Goal: Transaction & Acquisition: Purchase product/service

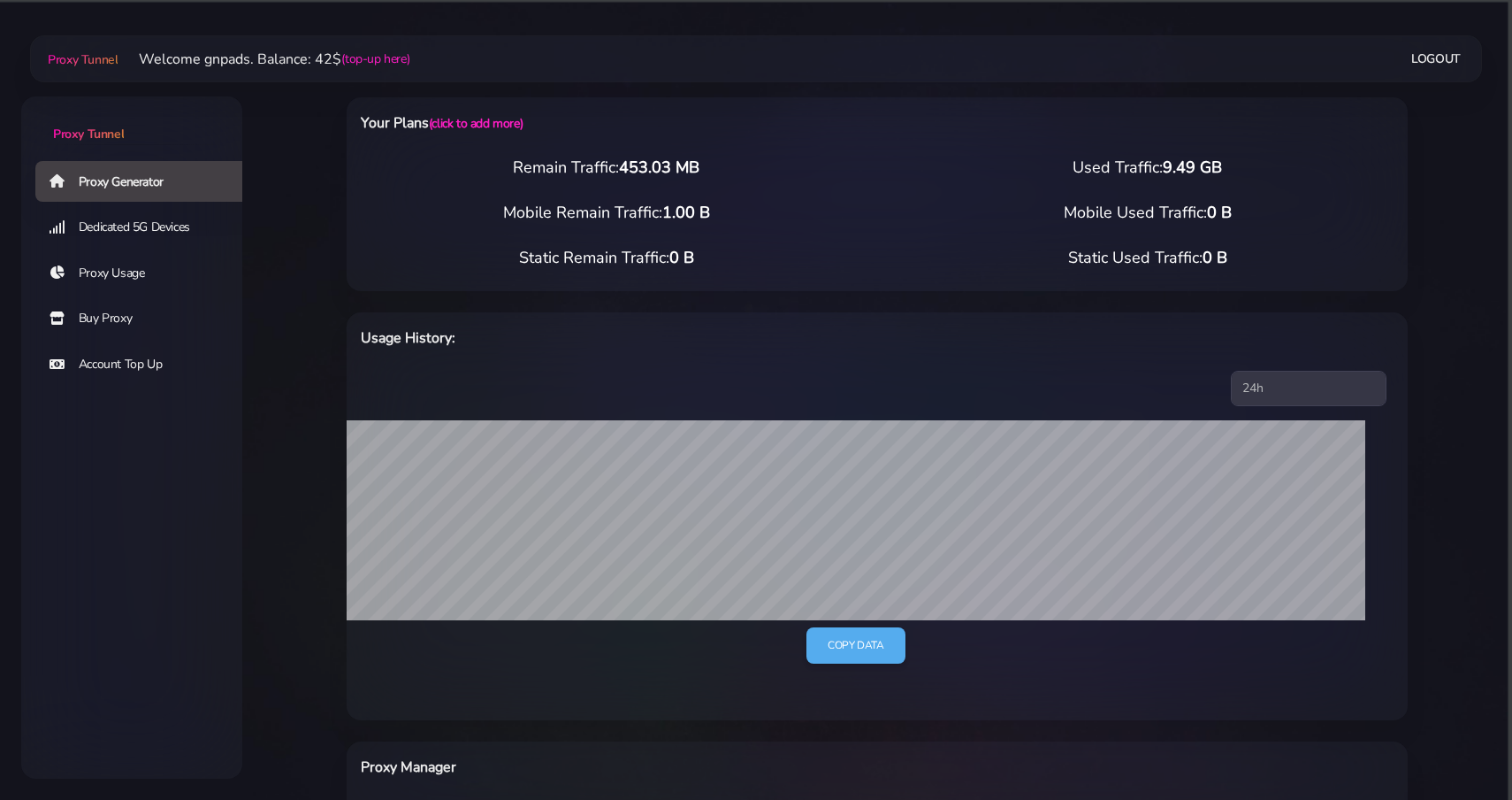
click at [122, 322] on link "Buy Proxy" at bounding box center [146, 318] width 221 height 41
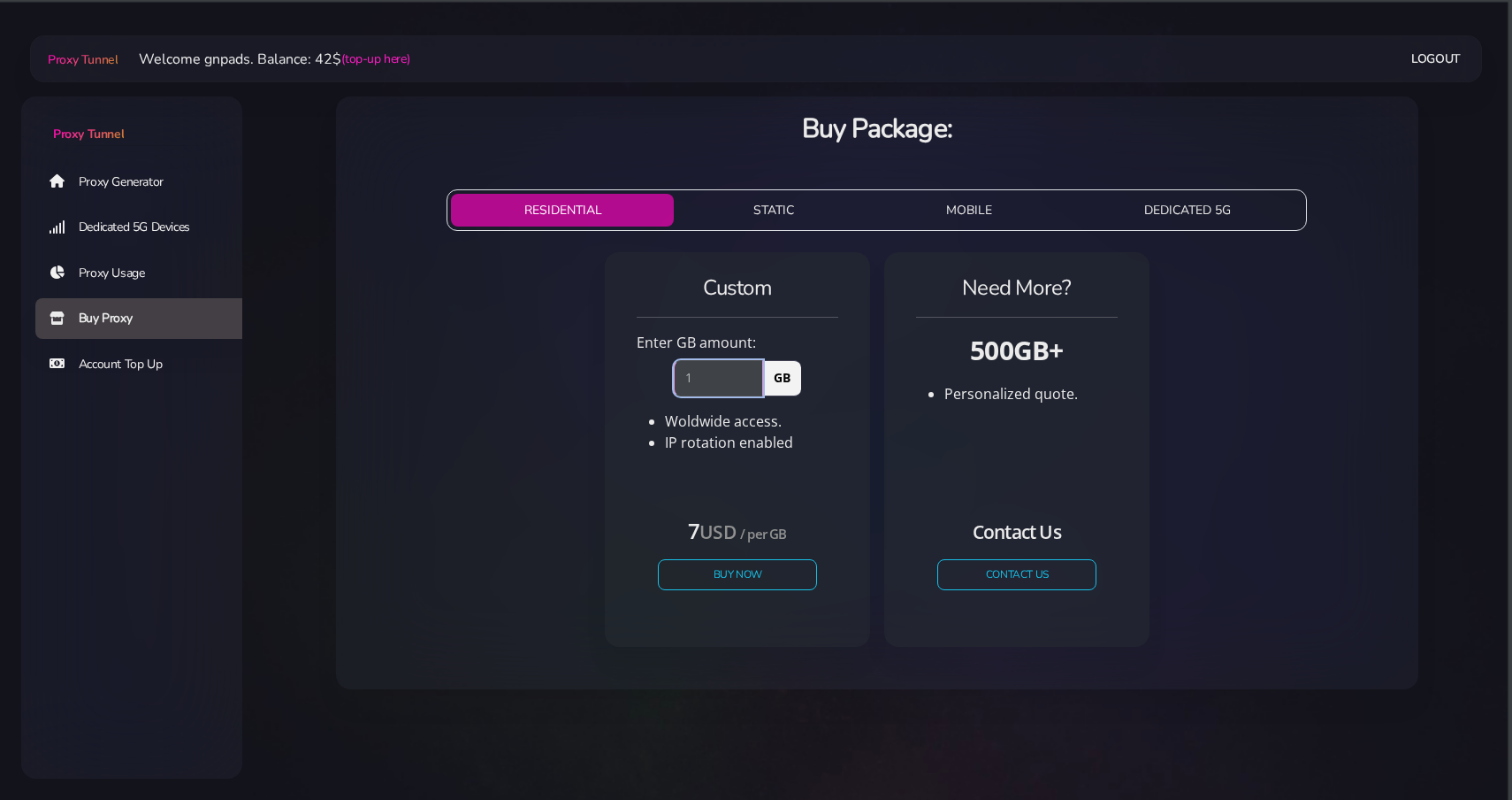
type input "1"
click at [754, 372] on input "1" at bounding box center [718, 377] width 89 height 35
click at [704, 563] on button "Buy Now" at bounding box center [737, 574] width 163 height 31
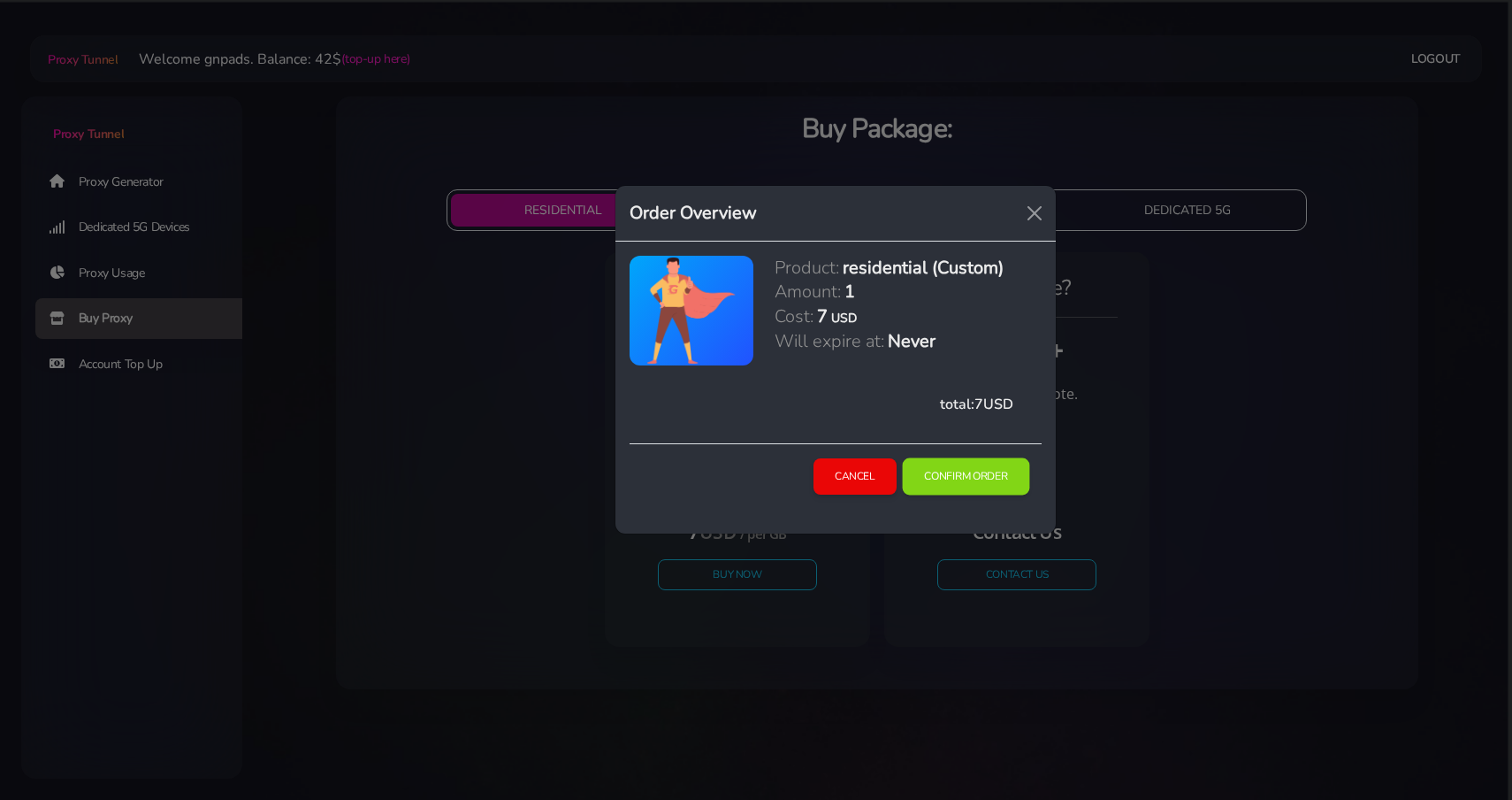
click at [944, 482] on button "Confirm Order" at bounding box center [965, 475] width 127 height 37
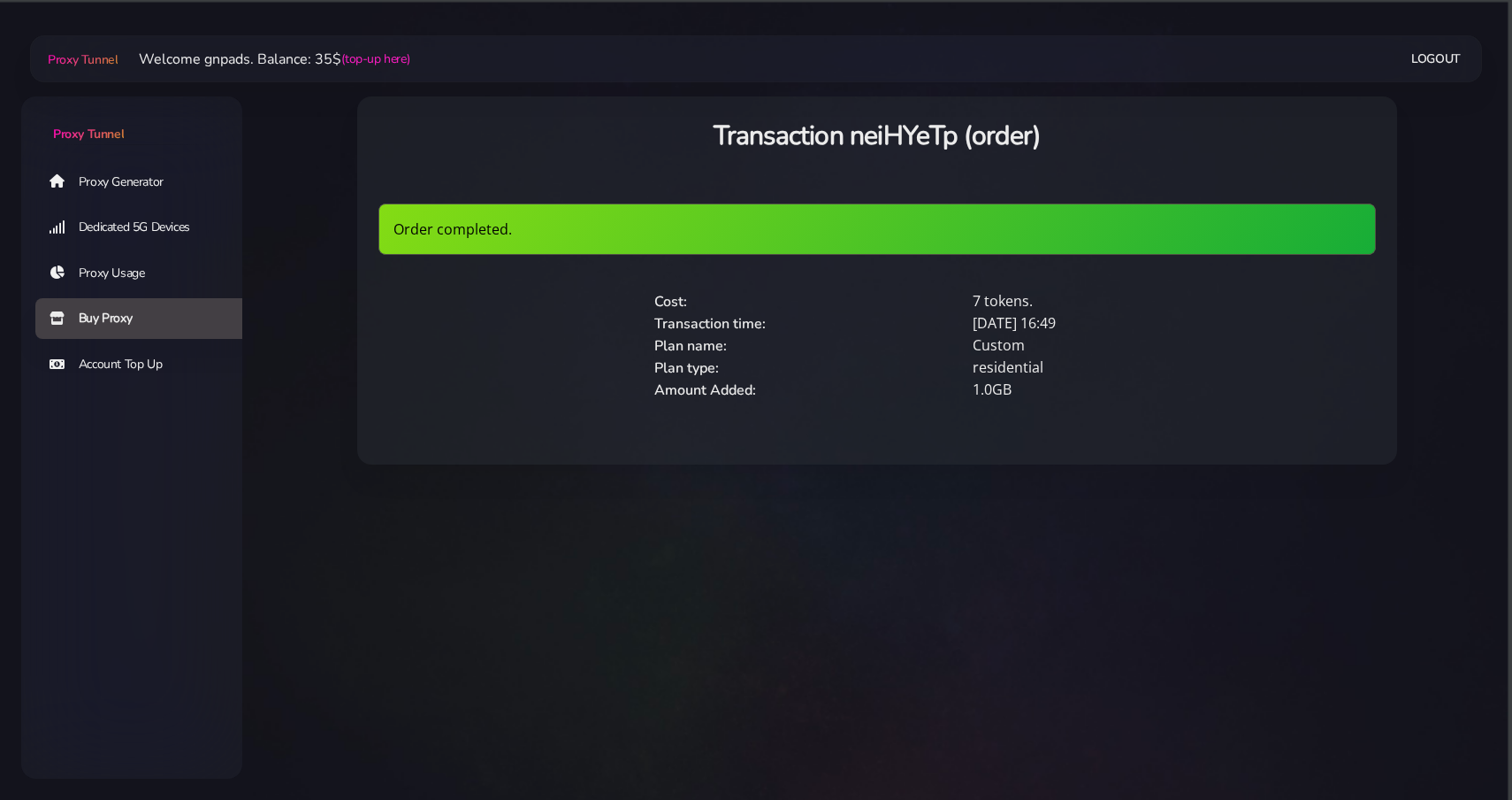
click at [159, 180] on link "Proxy Generator" at bounding box center [146, 181] width 221 height 41
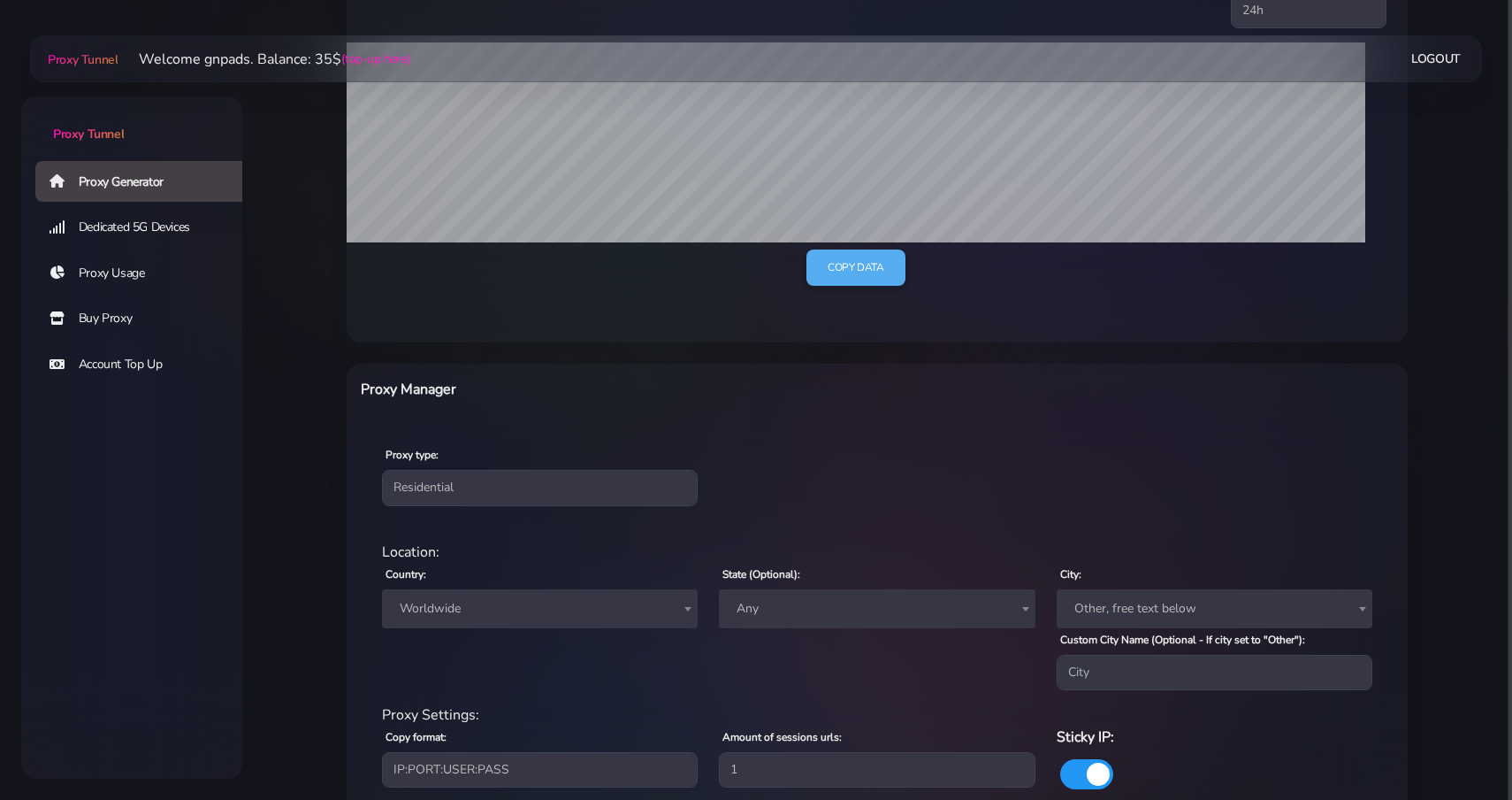
scroll to position [504, 0]
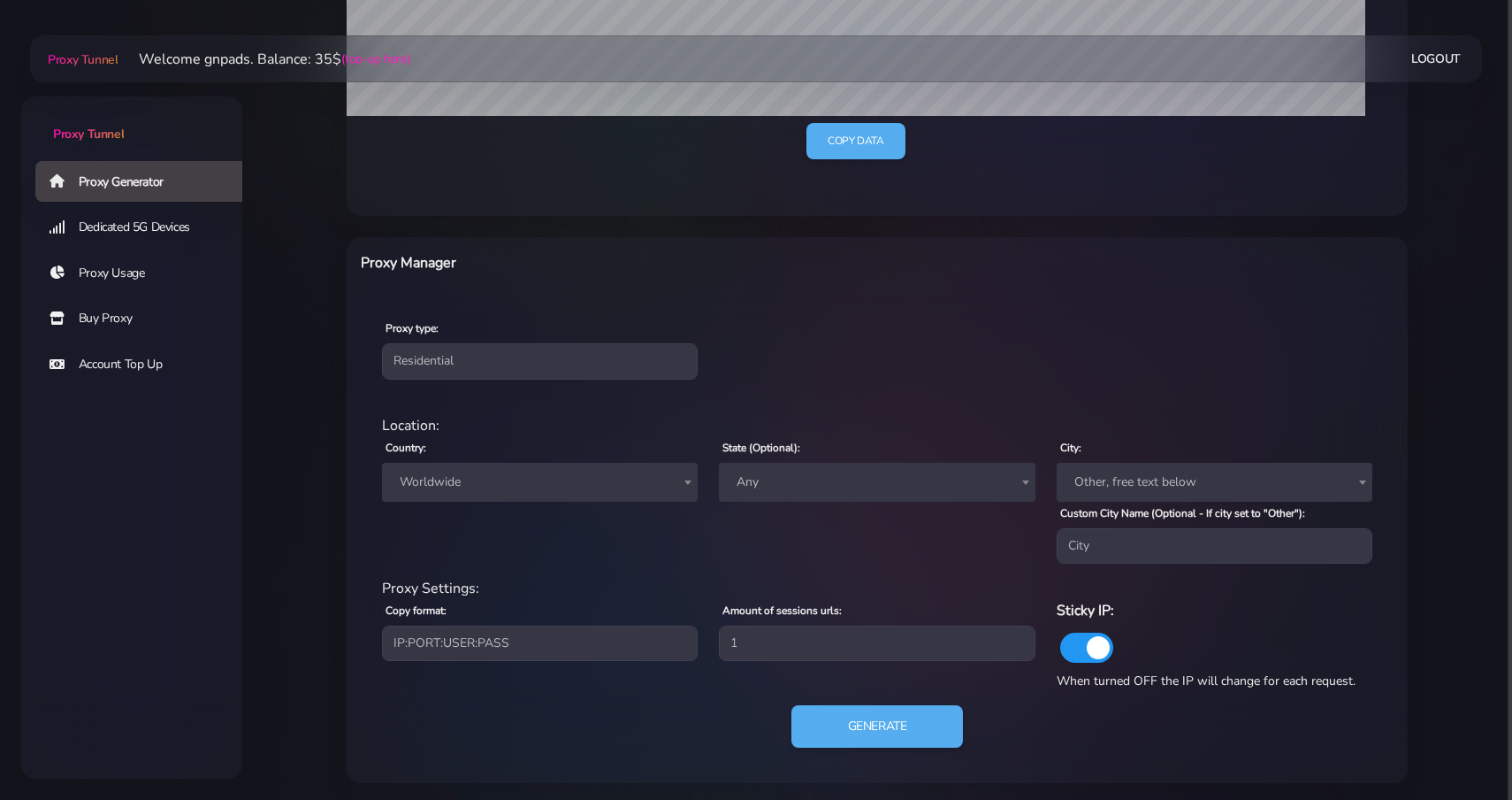
click at [485, 475] on span "Worldwide" at bounding box center [540, 482] width 295 height 24
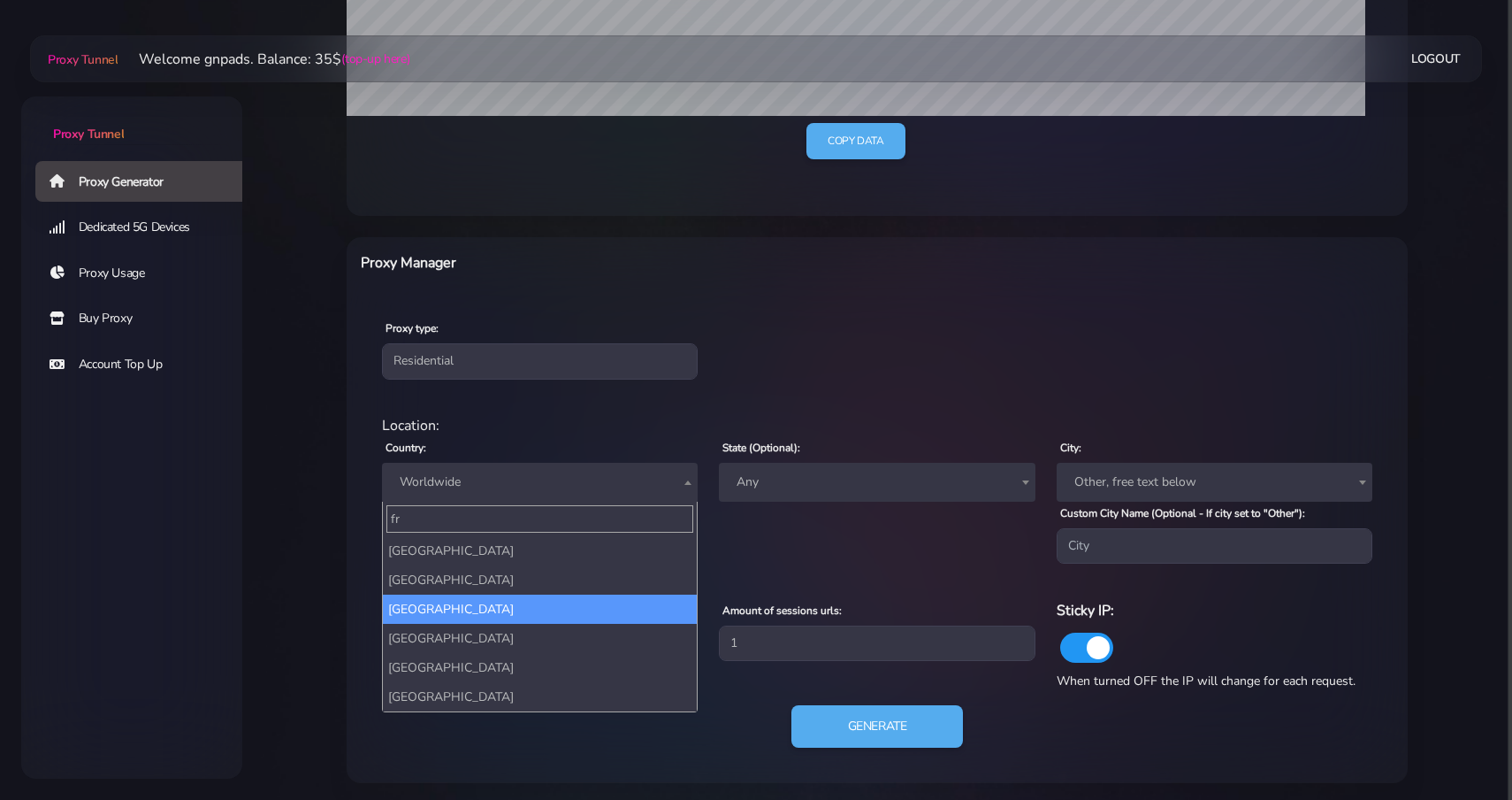
type input "fr"
drag, startPoint x: 477, startPoint y: 596, endPoint x: 454, endPoint y: 582, distance: 26.9
select select "FR"
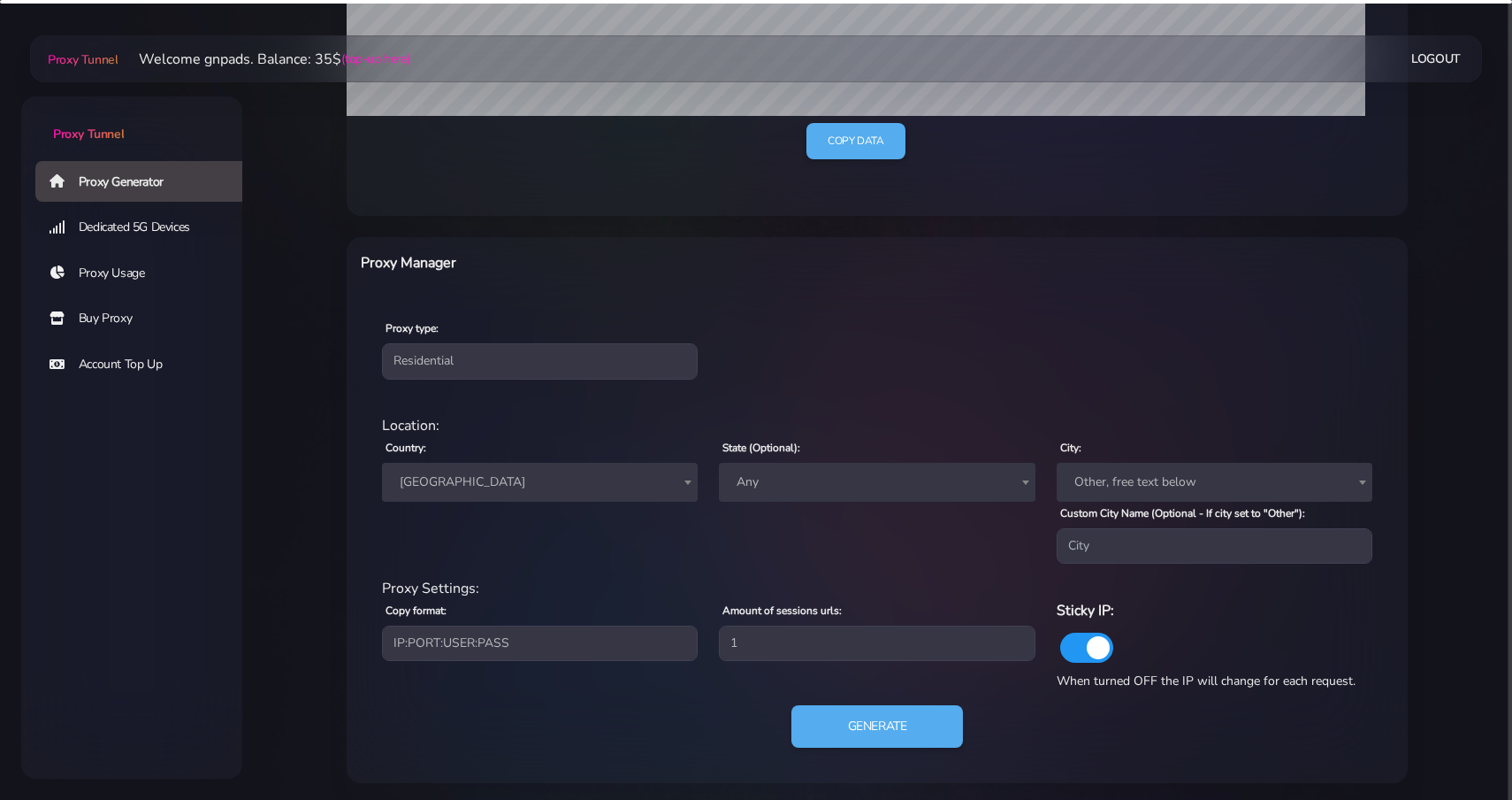
scroll to position [508, 0]
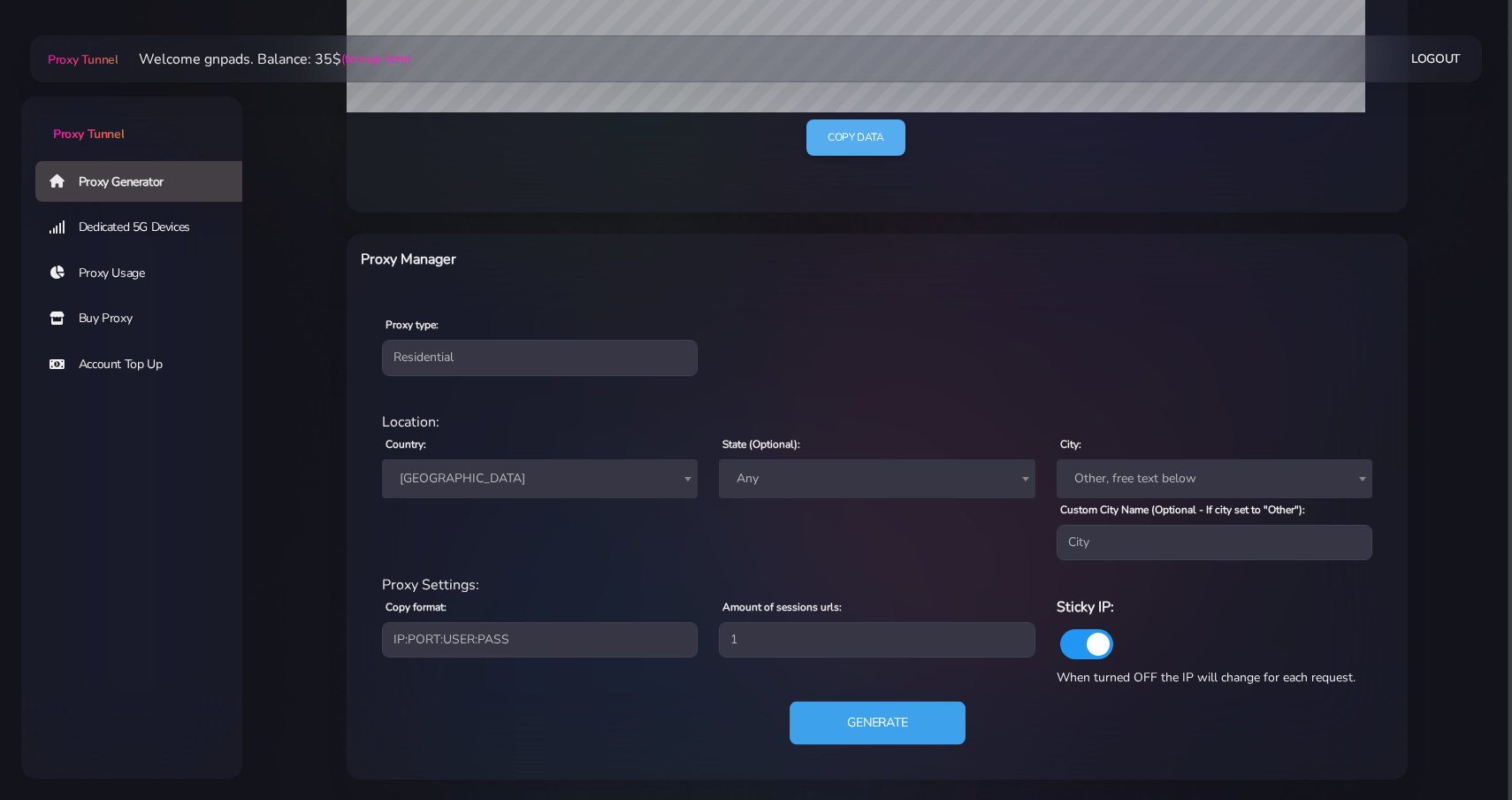
click at [854, 721] on button "Generate" at bounding box center [878, 723] width 176 height 43
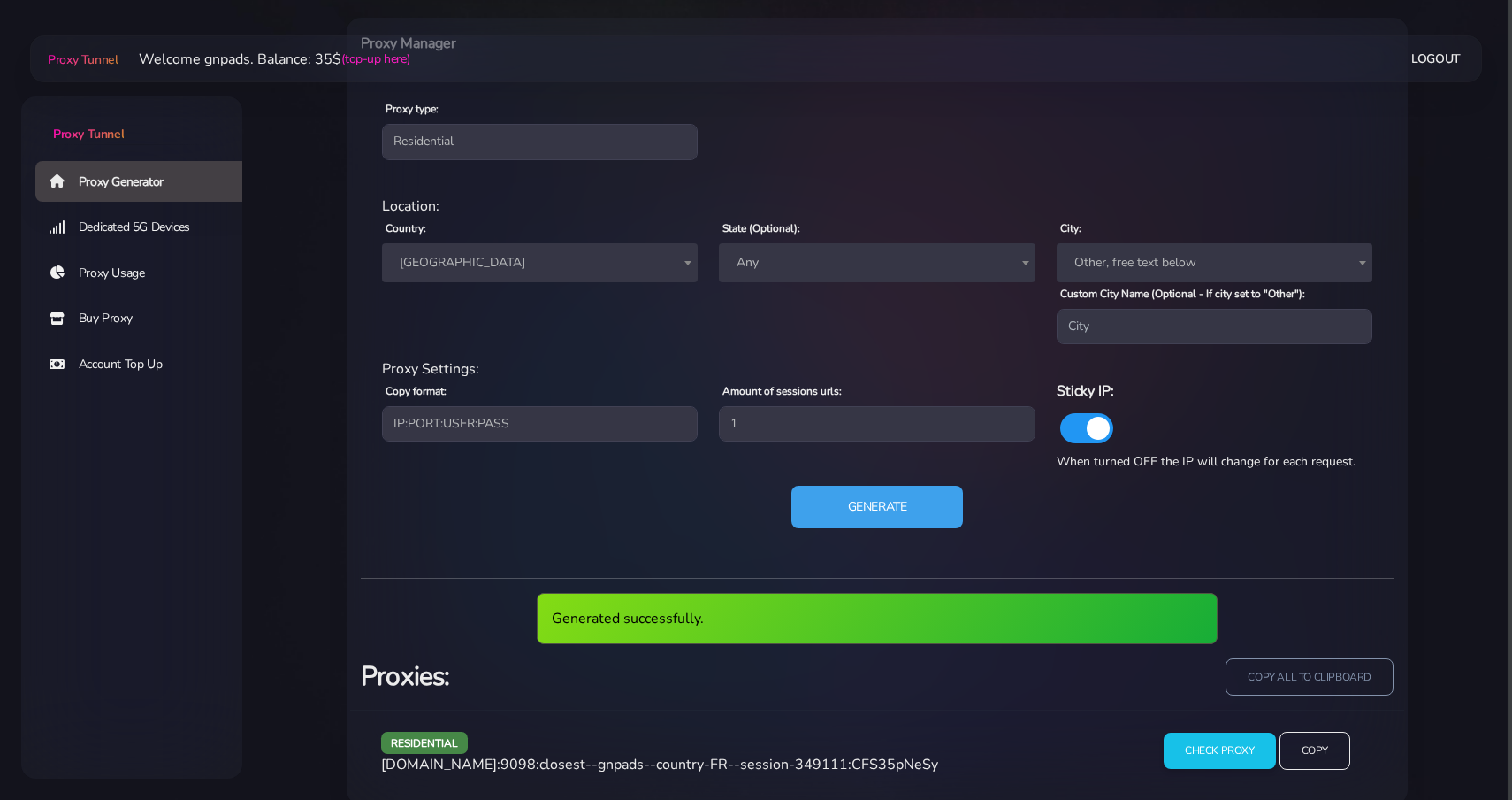
scroll to position [748, 0]
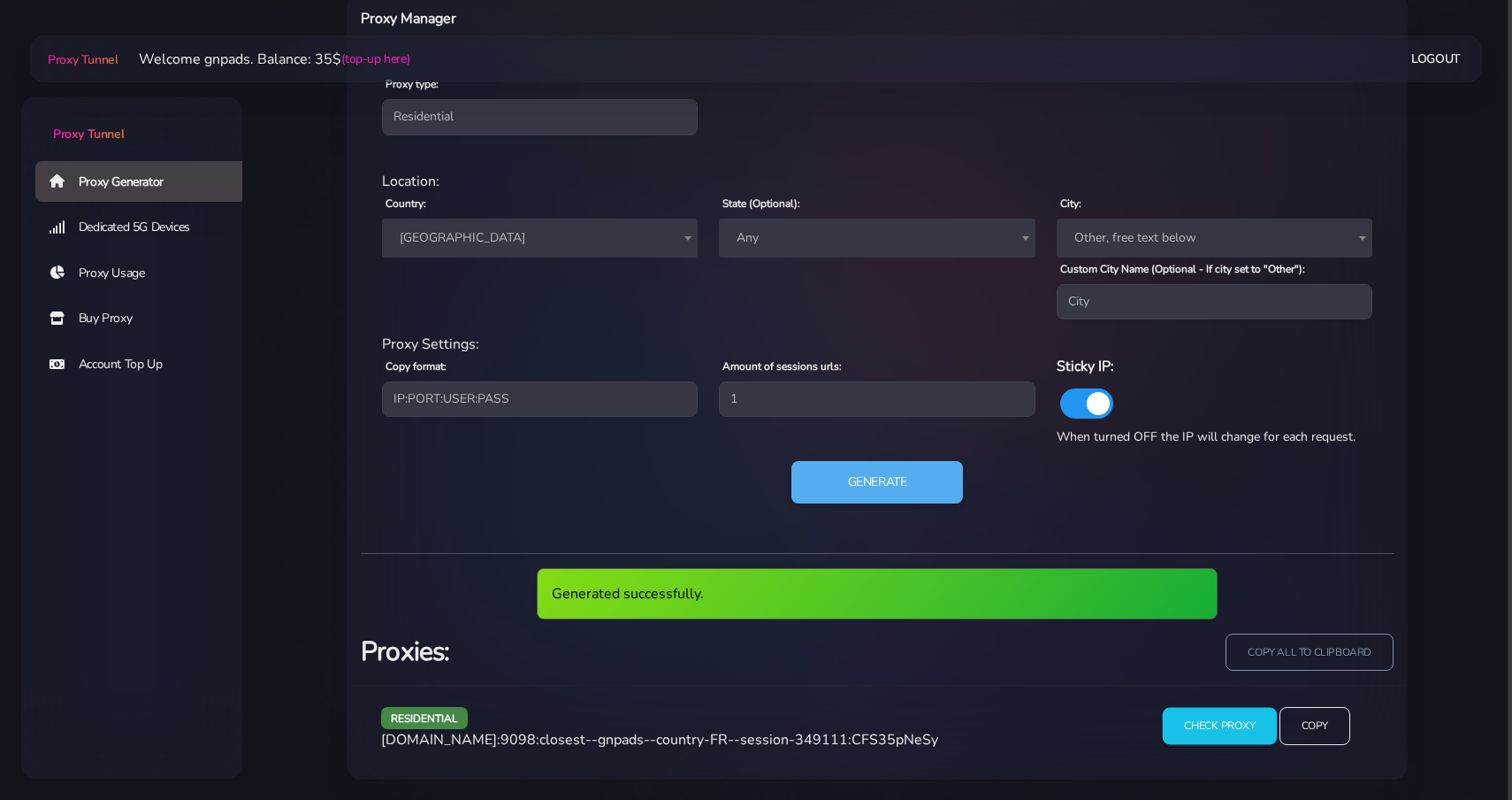
click at [1213, 730] on input "Check Proxy" at bounding box center [1220, 725] width 114 height 37
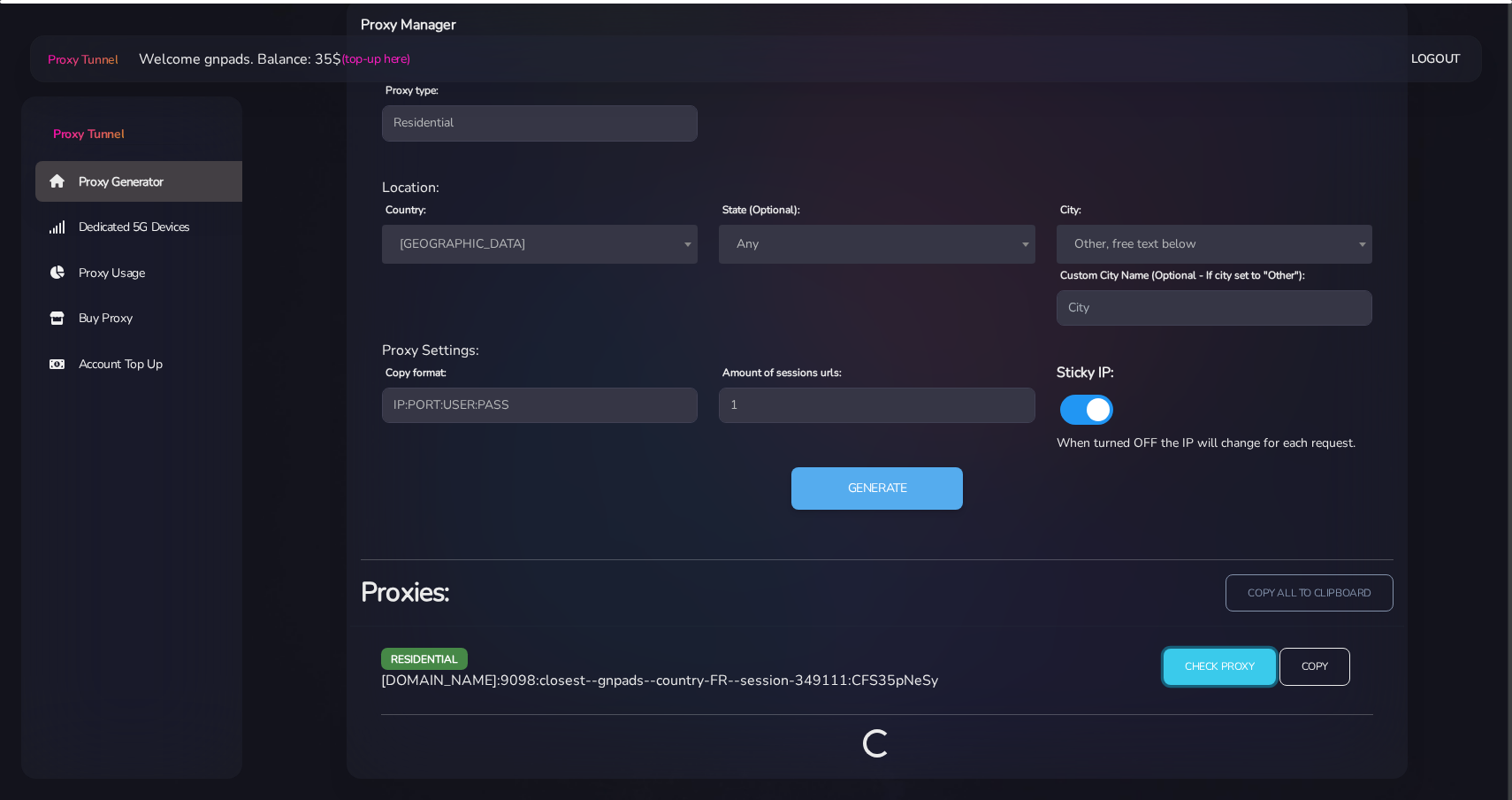
scroll to position [844, 0]
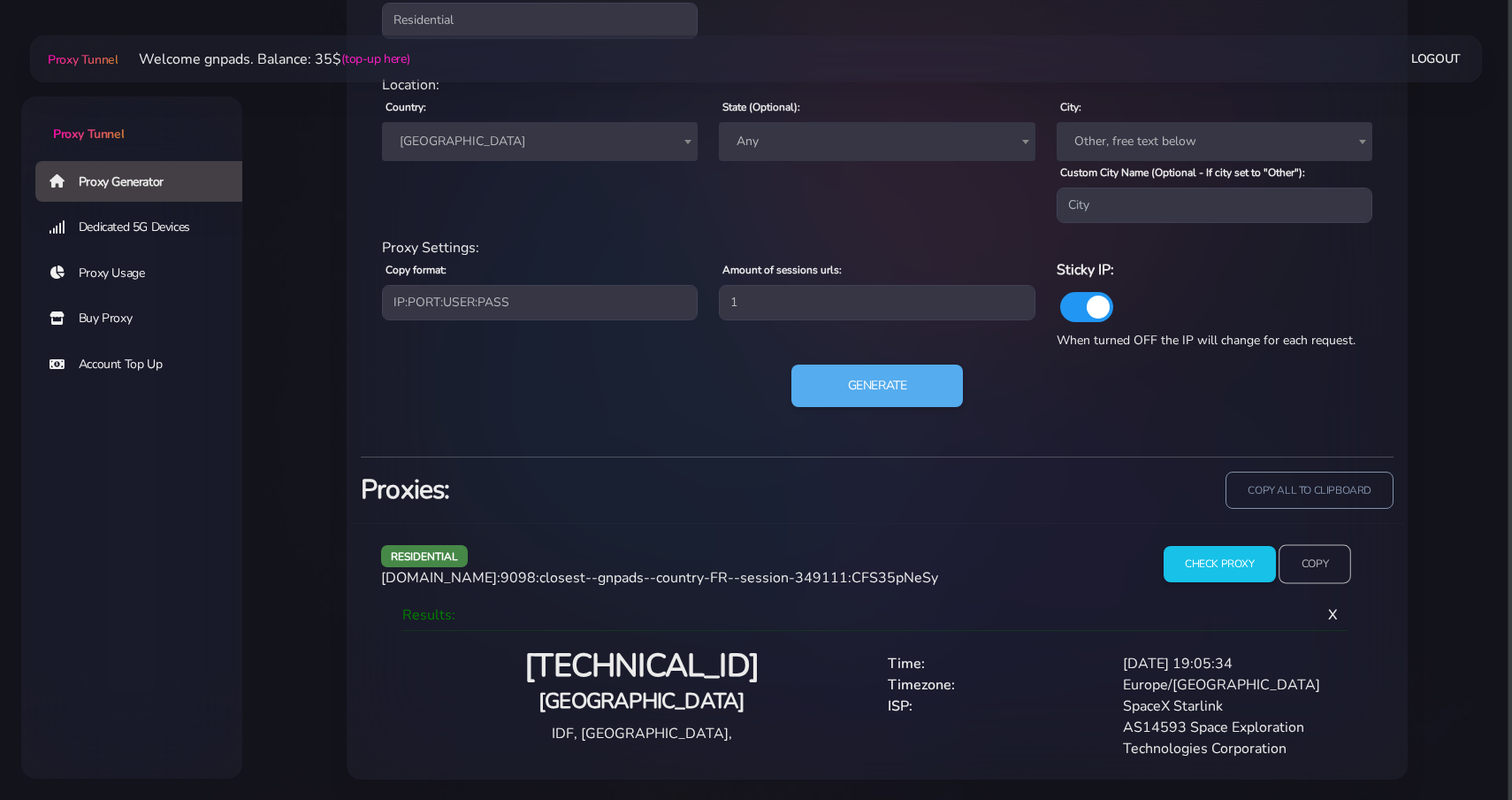
click at [1317, 559] on input "Copy" at bounding box center [1315, 563] width 72 height 39
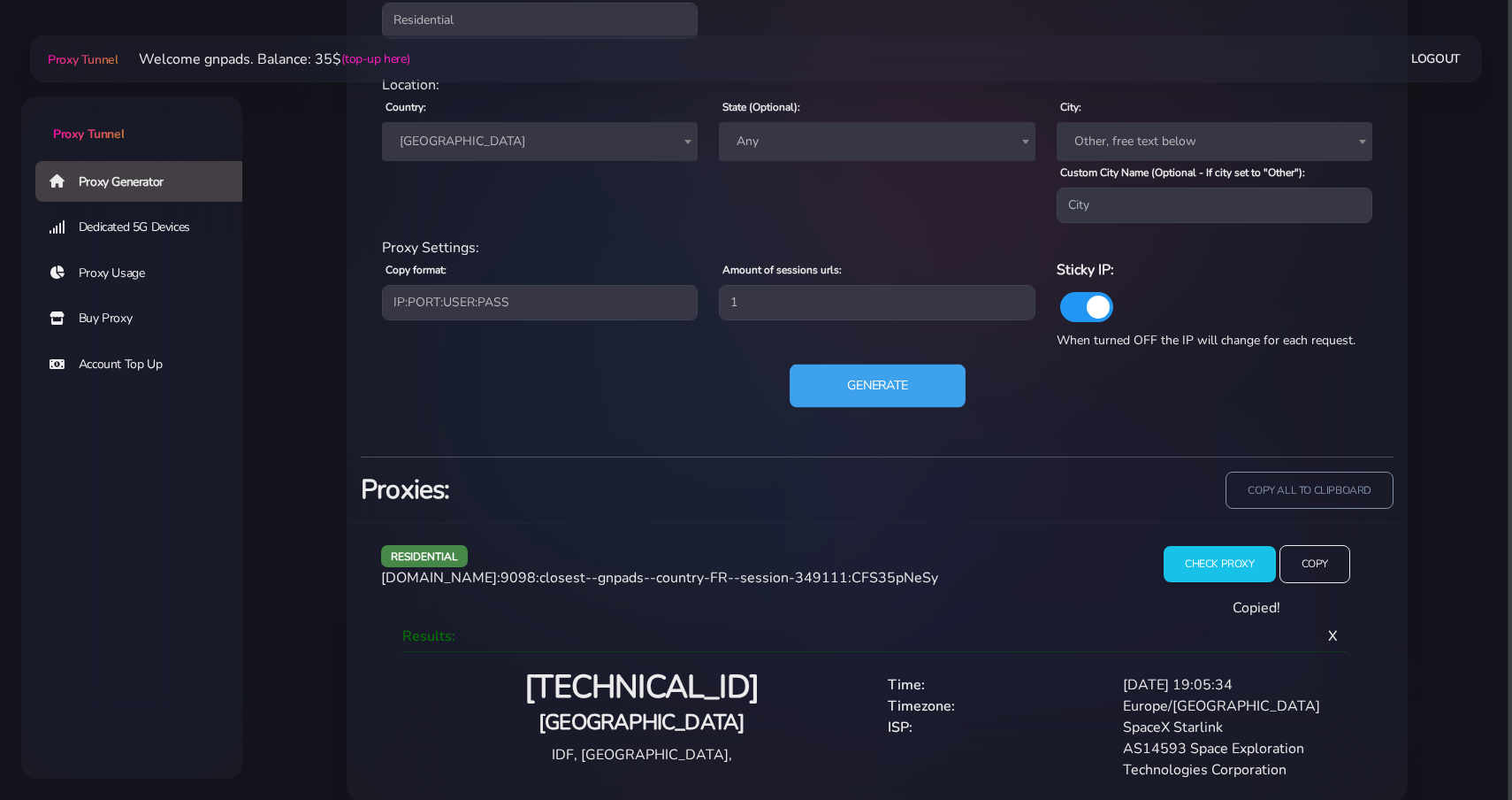
click at [895, 389] on button "Generate" at bounding box center [878, 386] width 176 height 43
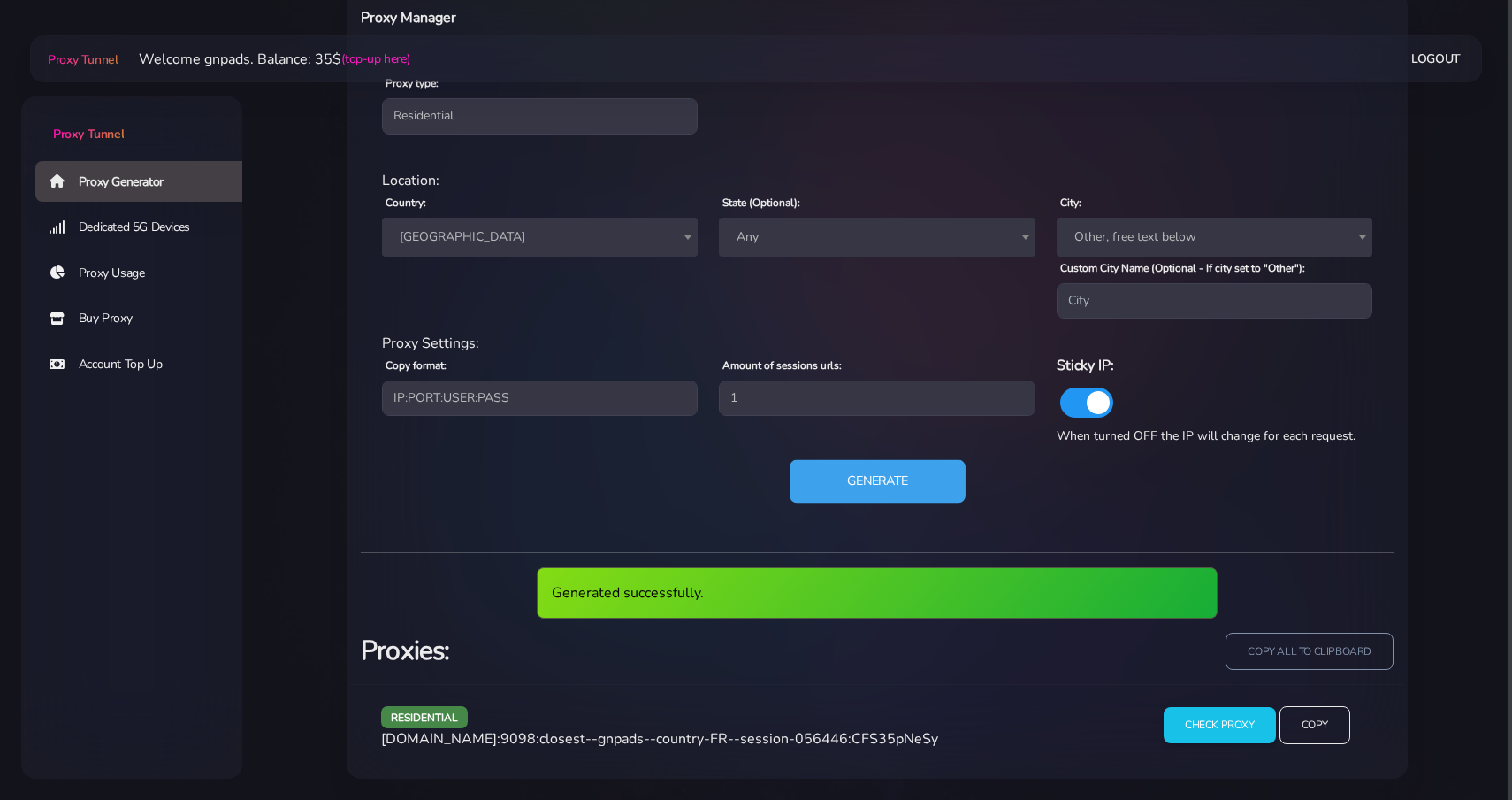
scroll to position [748, 0]
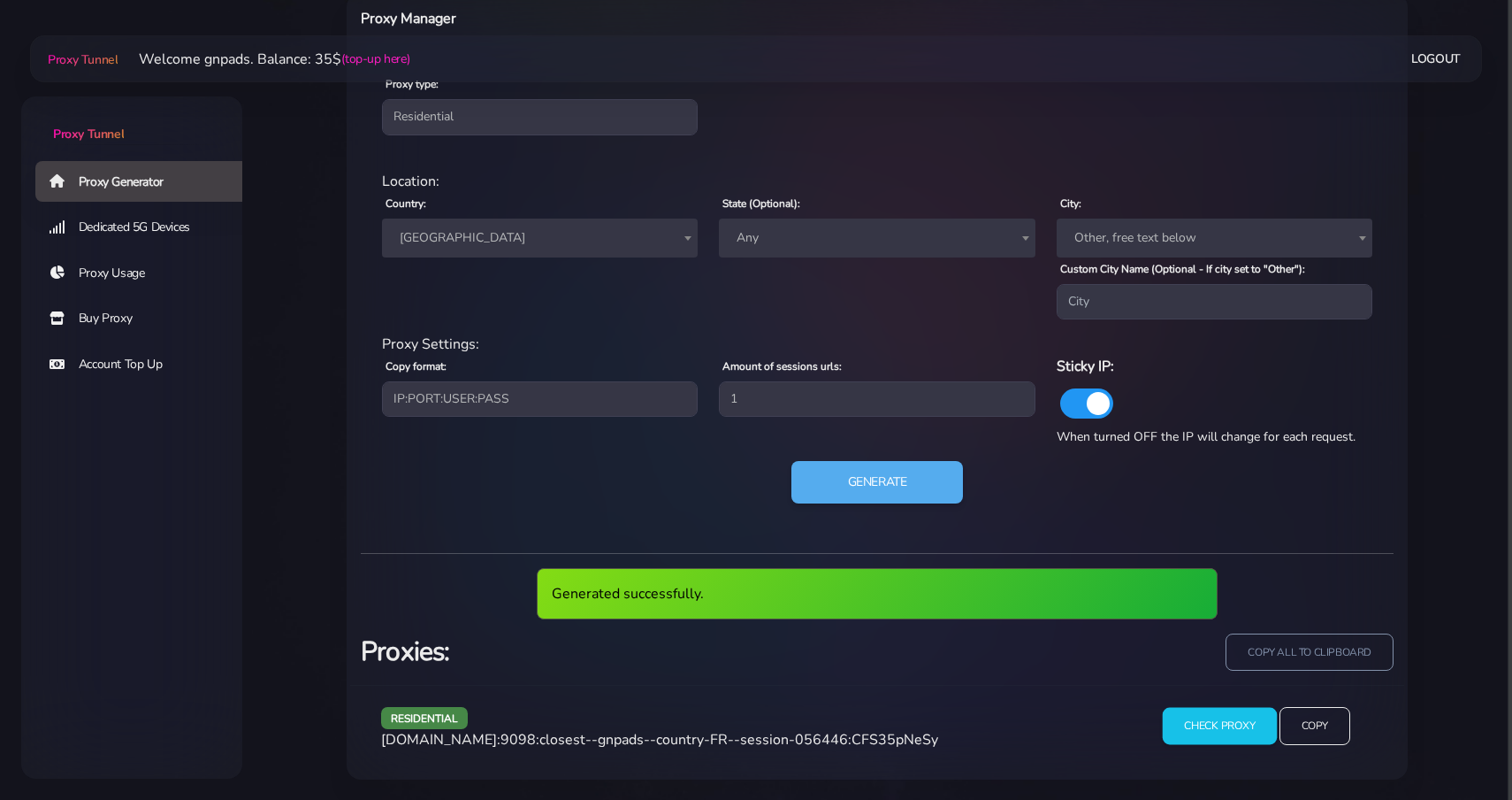
click at [1235, 735] on input "Check Proxy" at bounding box center [1220, 725] width 114 height 37
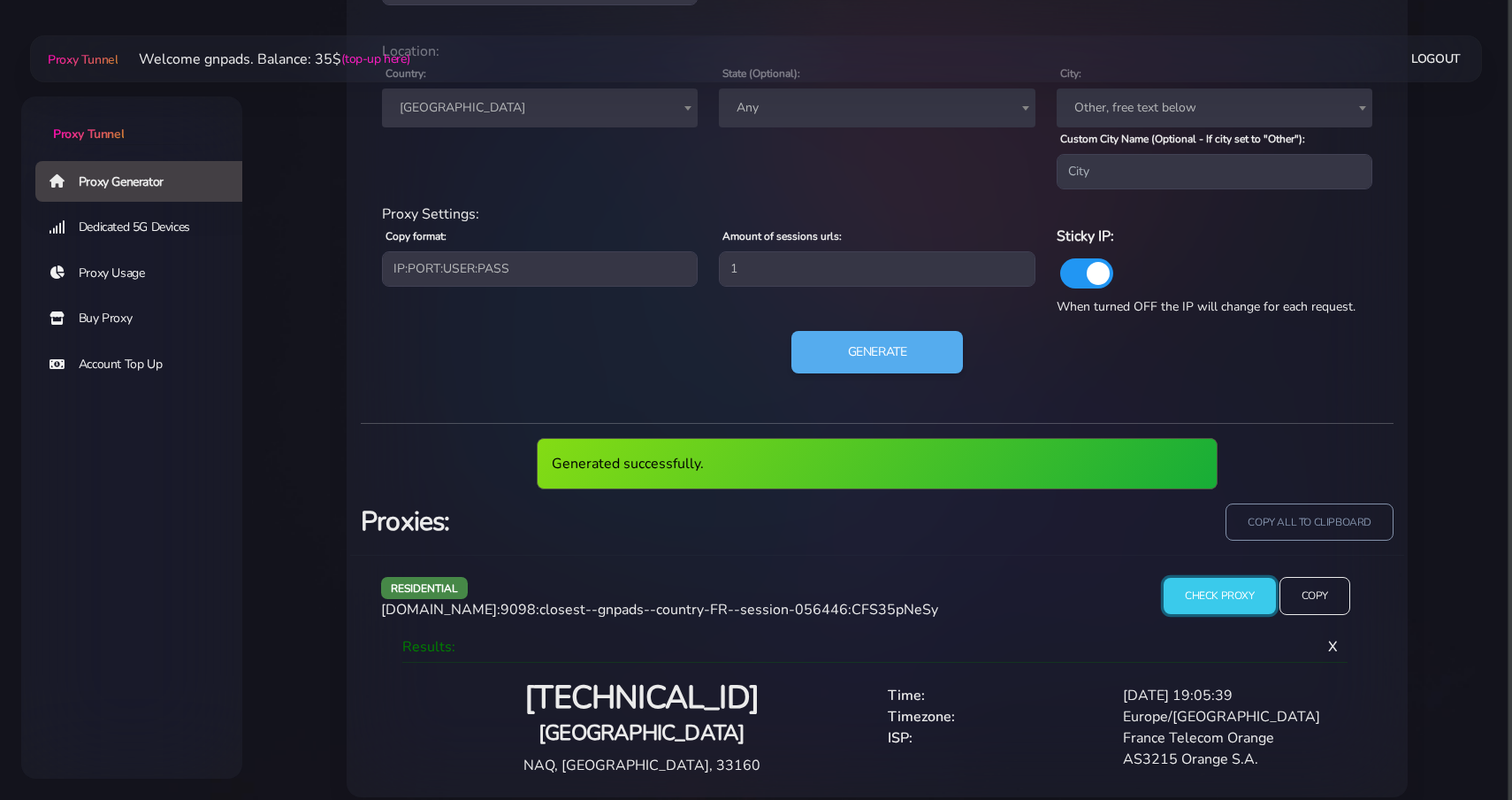
scroll to position [831, 0]
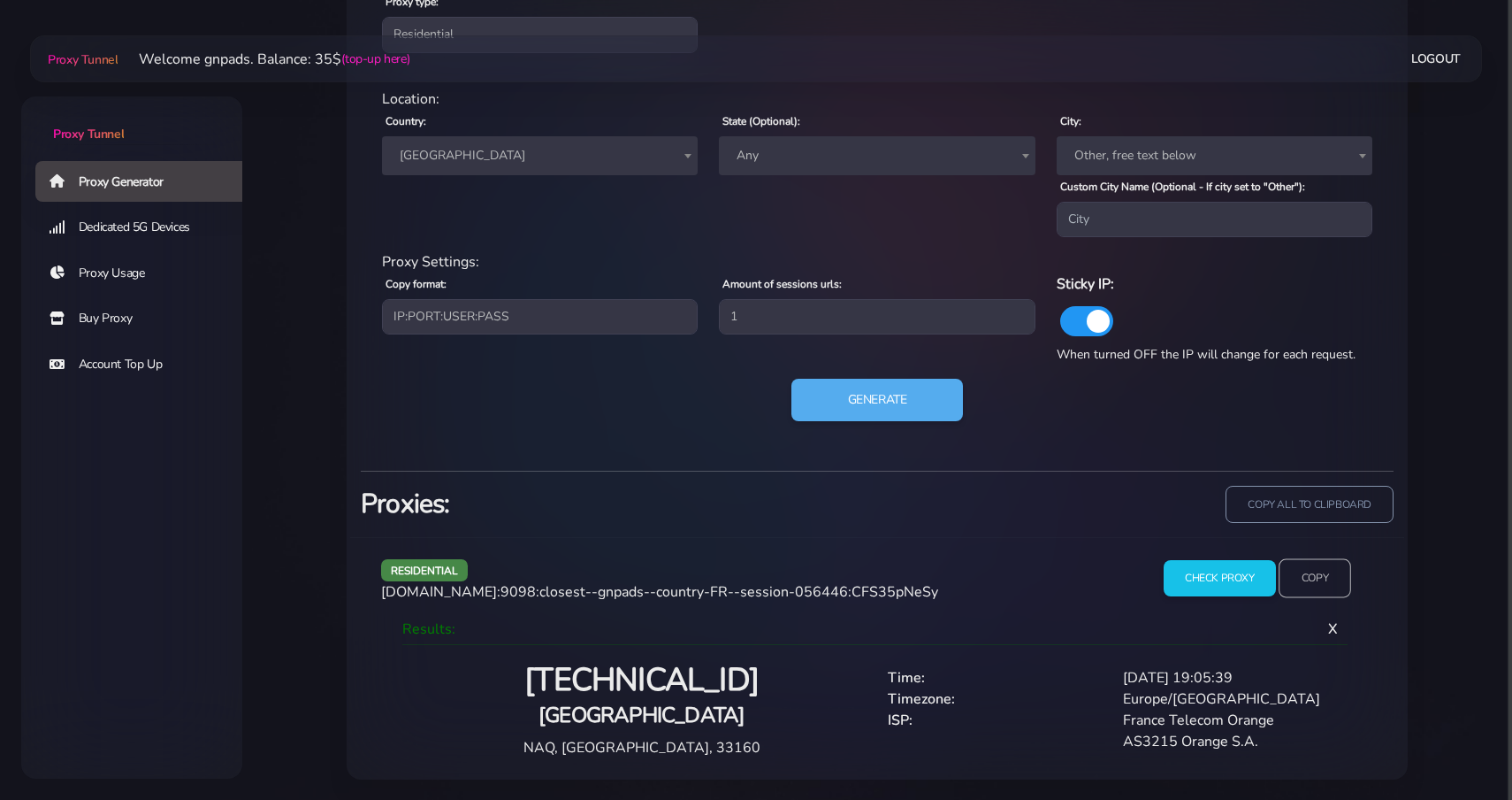
click at [1322, 575] on input "Copy" at bounding box center [1315, 577] width 72 height 39
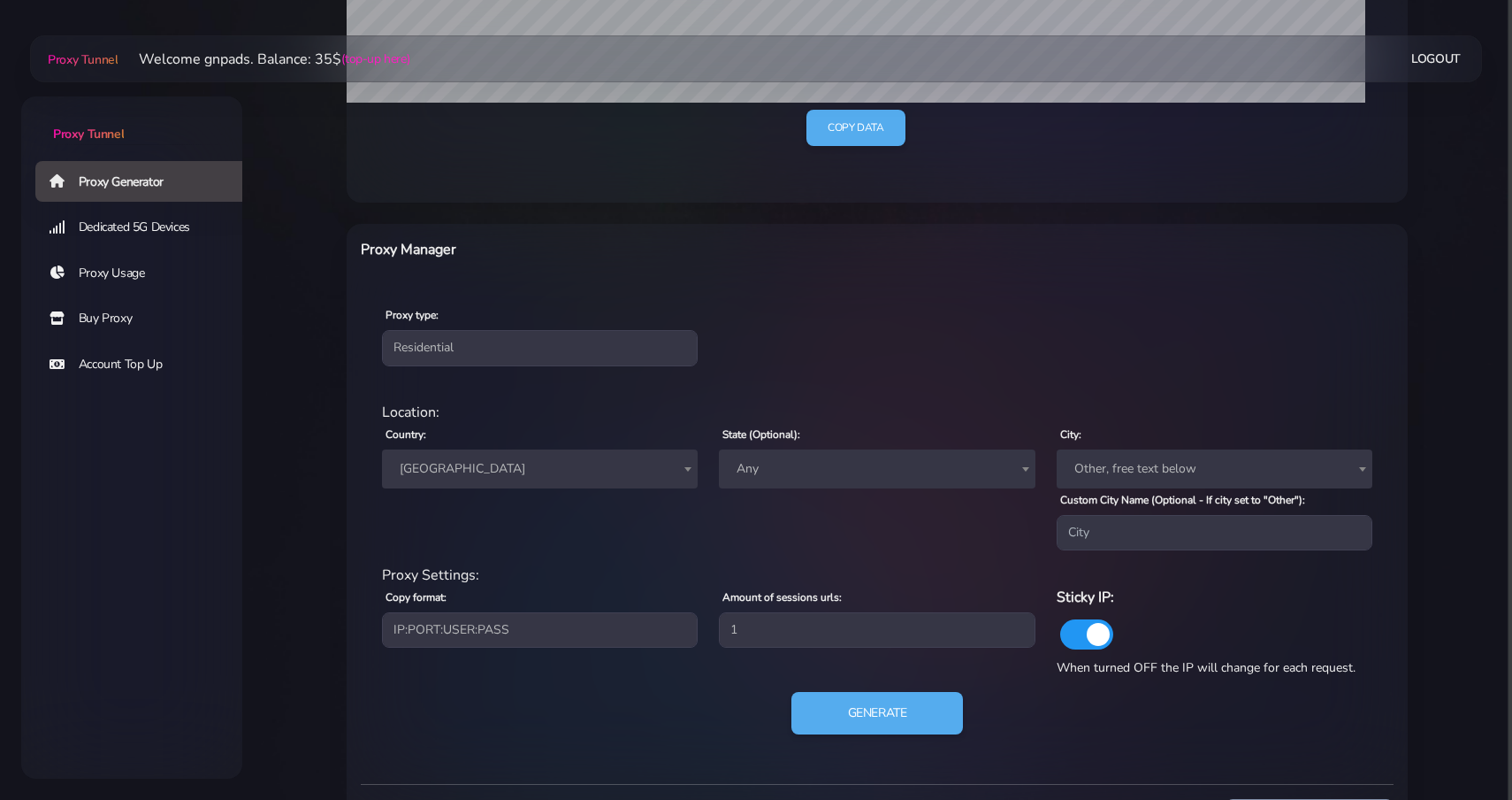
scroll to position [0, 0]
